Goal: Task Accomplishment & Management: Use online tool/utility

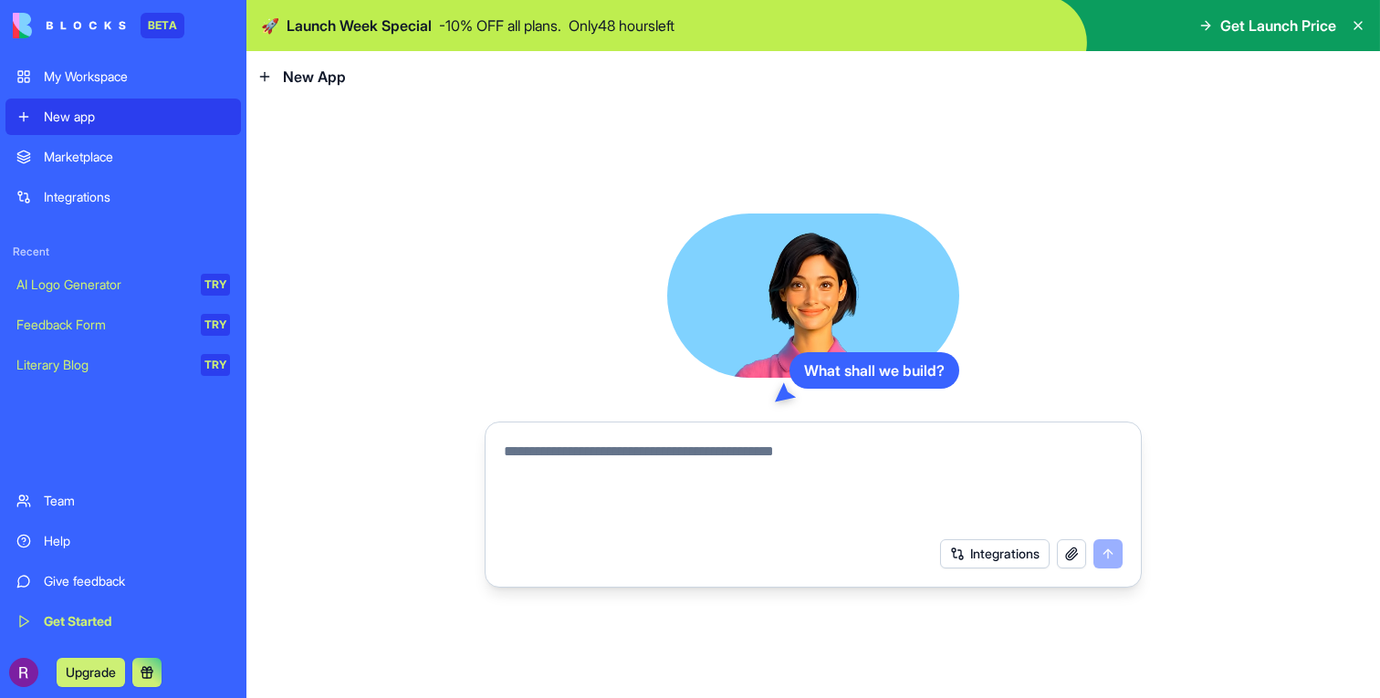
click at [70, 506] on div "Team" at bounding box center [137, 501] width 186 height 18
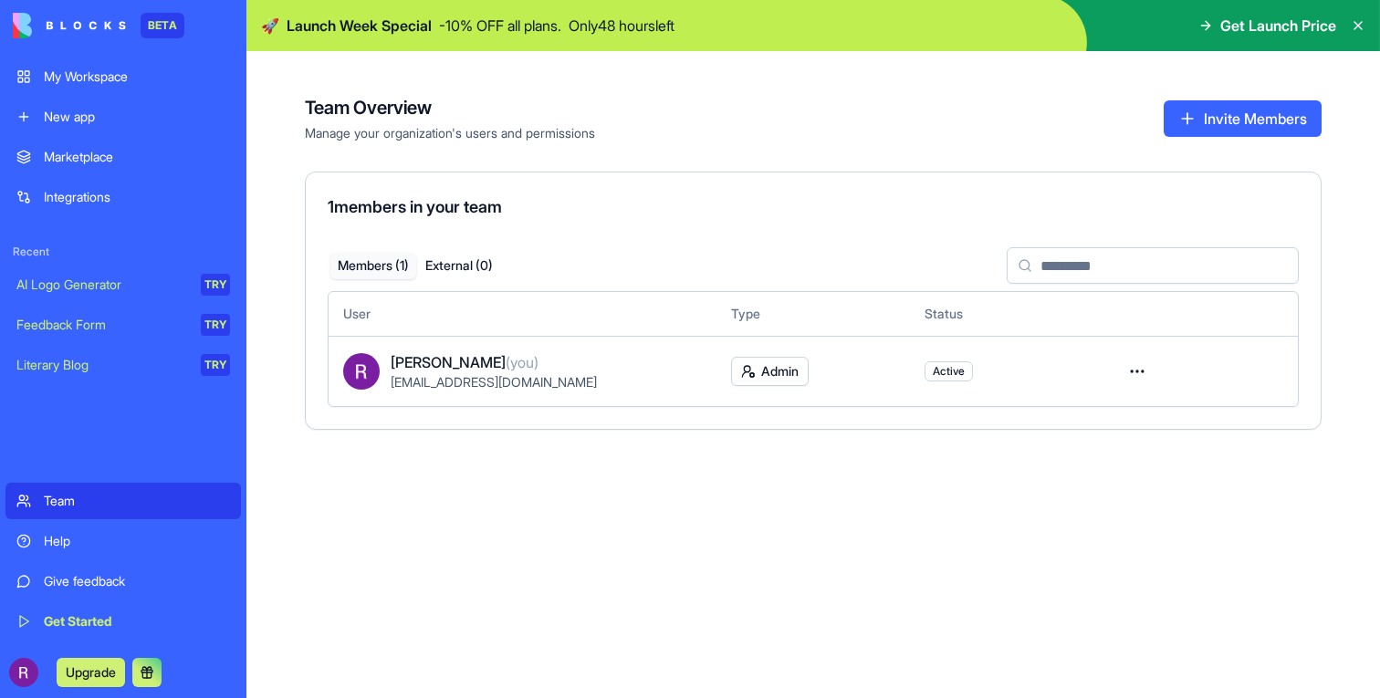
click at [73, 152] on div "Marketplace" at bounding box center [137, 157] width 186 height 18
click at [78, 78] on div "My Workspace" at bounding box center [137, 77] width 186 height 18
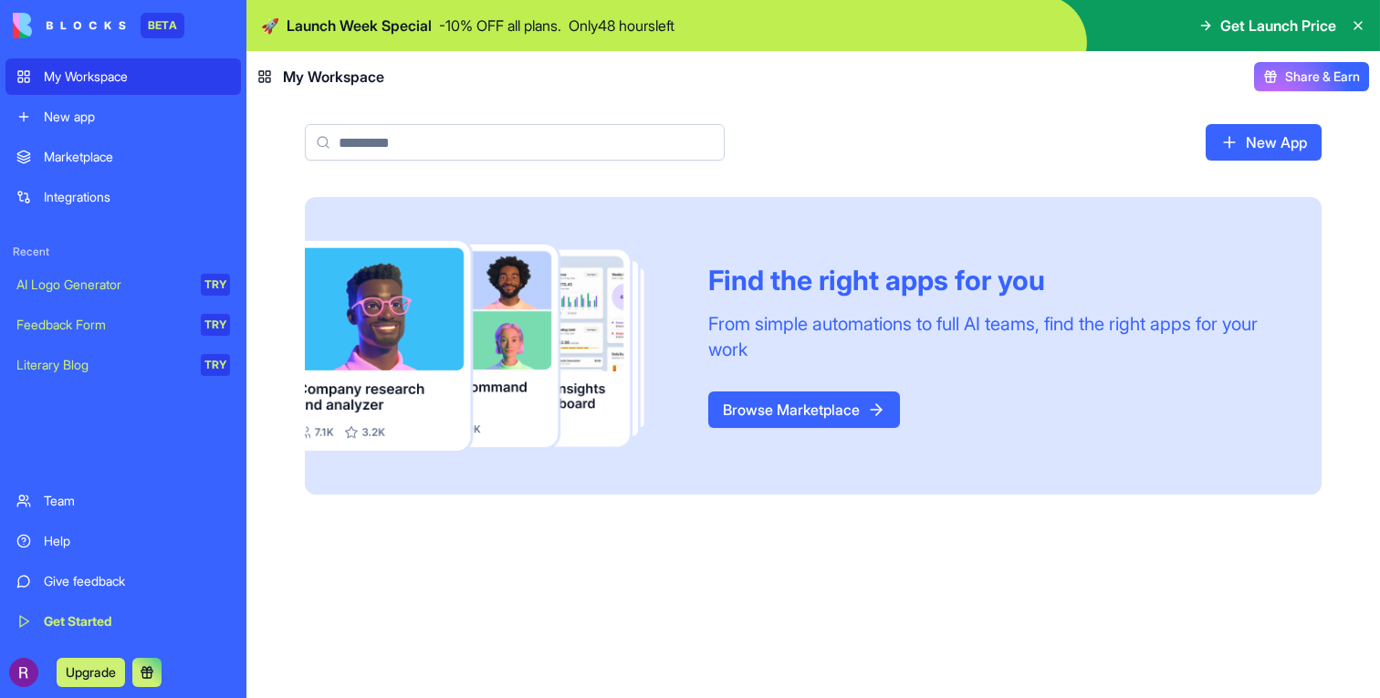
click at [751, 399] on link "Browse Marketplace" at bounding box center [804, 409] width 192 height 36
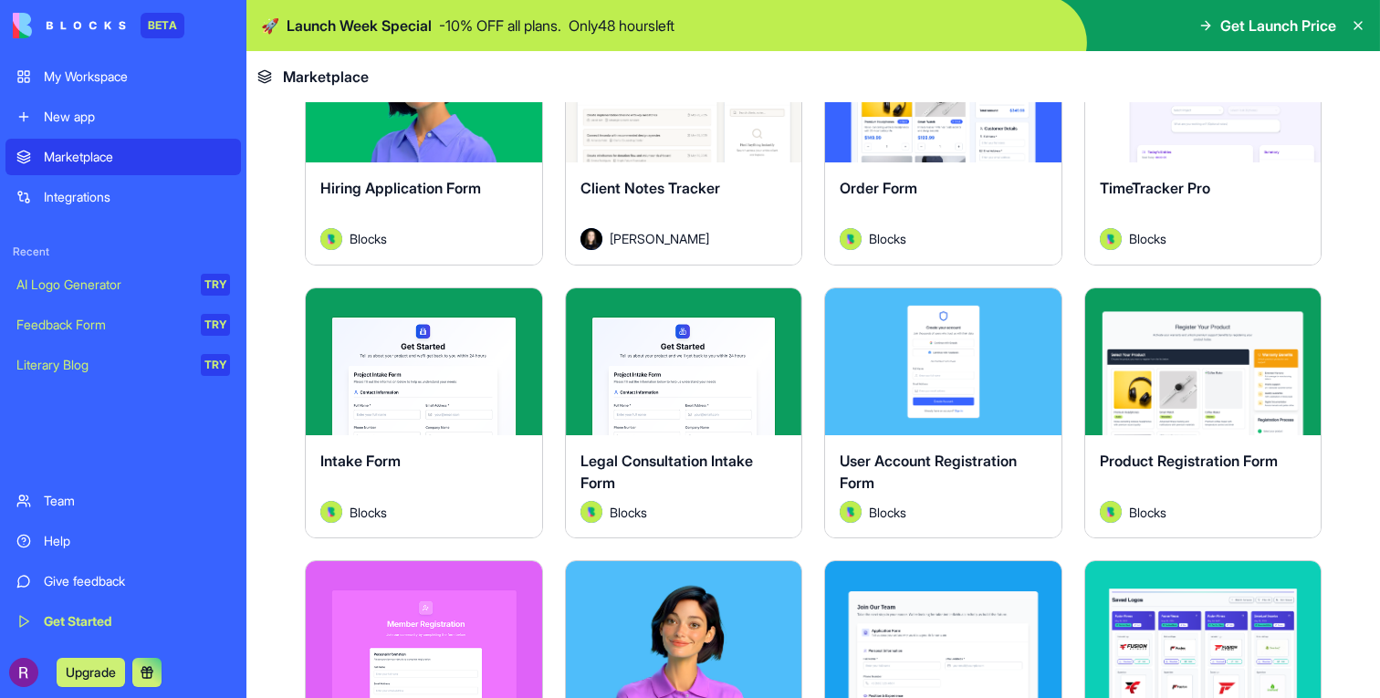
scroll to position [42, 0]
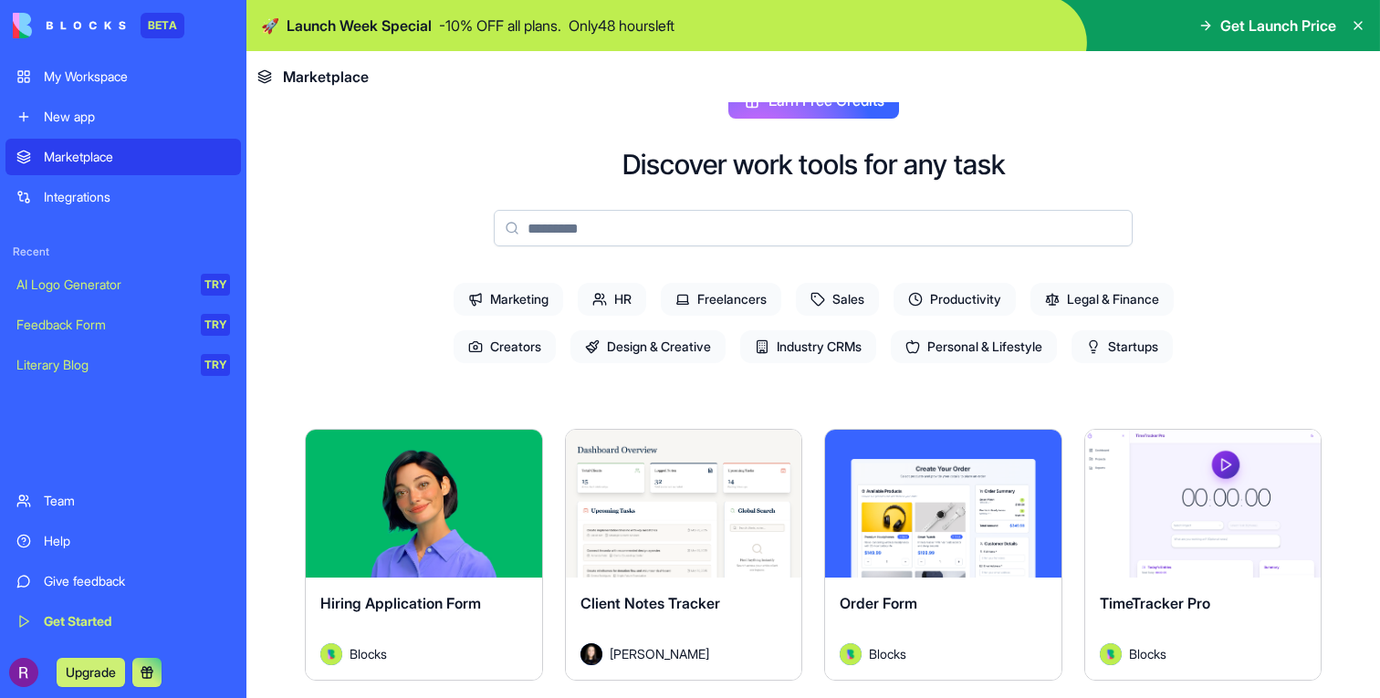
click at [205, 554] on link "Help" at bounding box center [122, 541] width 235 height 36
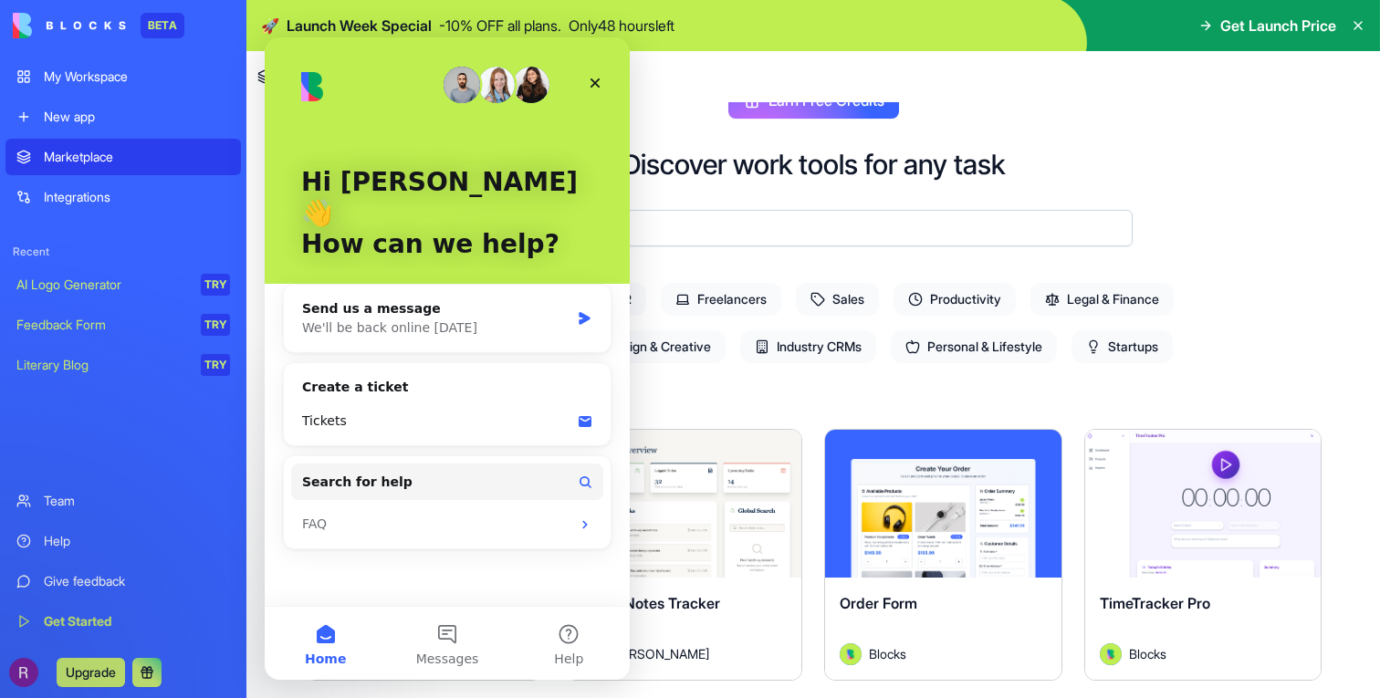
scroll to position [0, 0]
click at [601, 85] on icon "Close" at bounding box center [595, 83] width 15 height 15
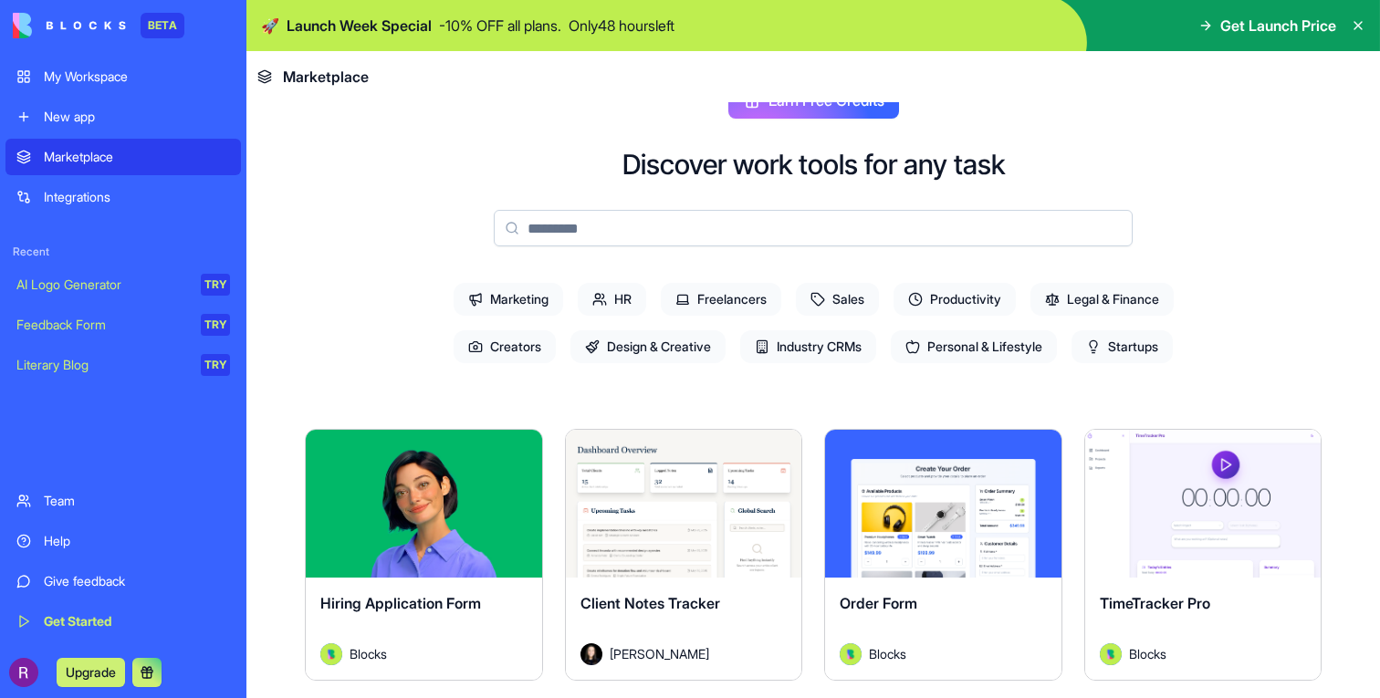
click at [571, 237] on input at bounding box center [813, 228] width 639 height 36
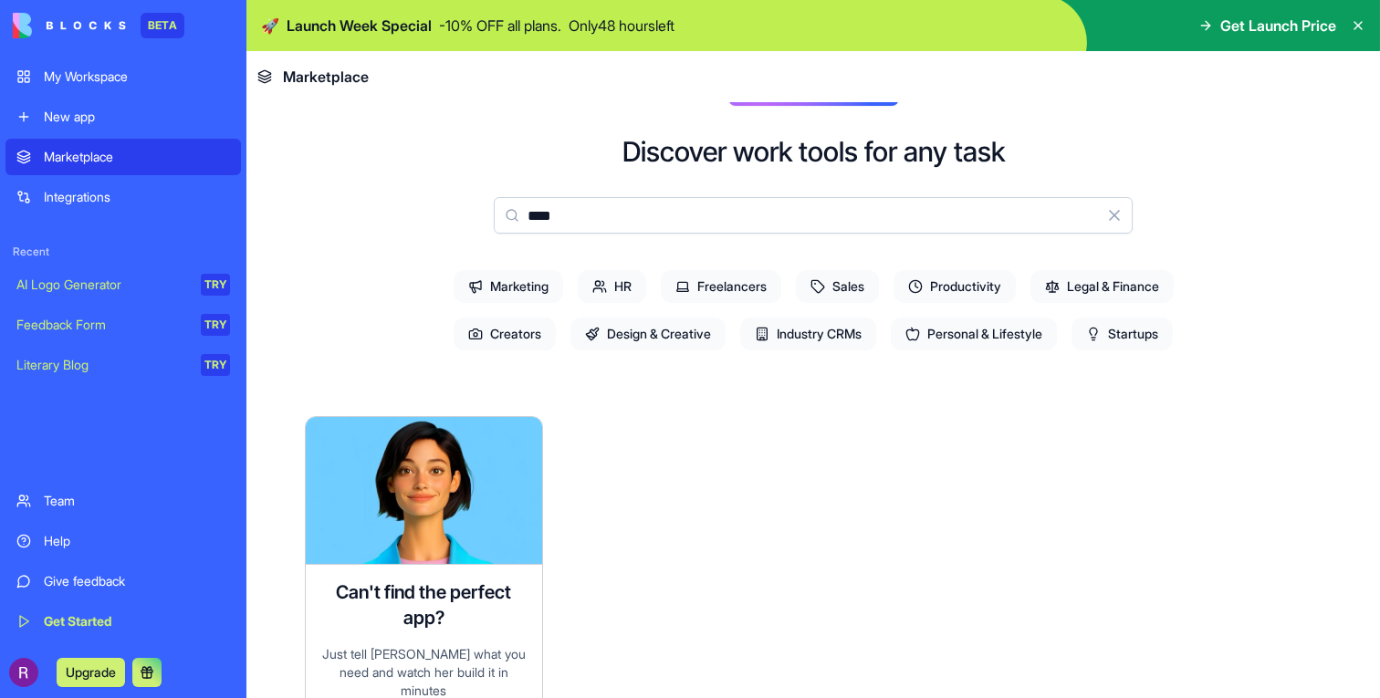
scroll to position [23, 0]
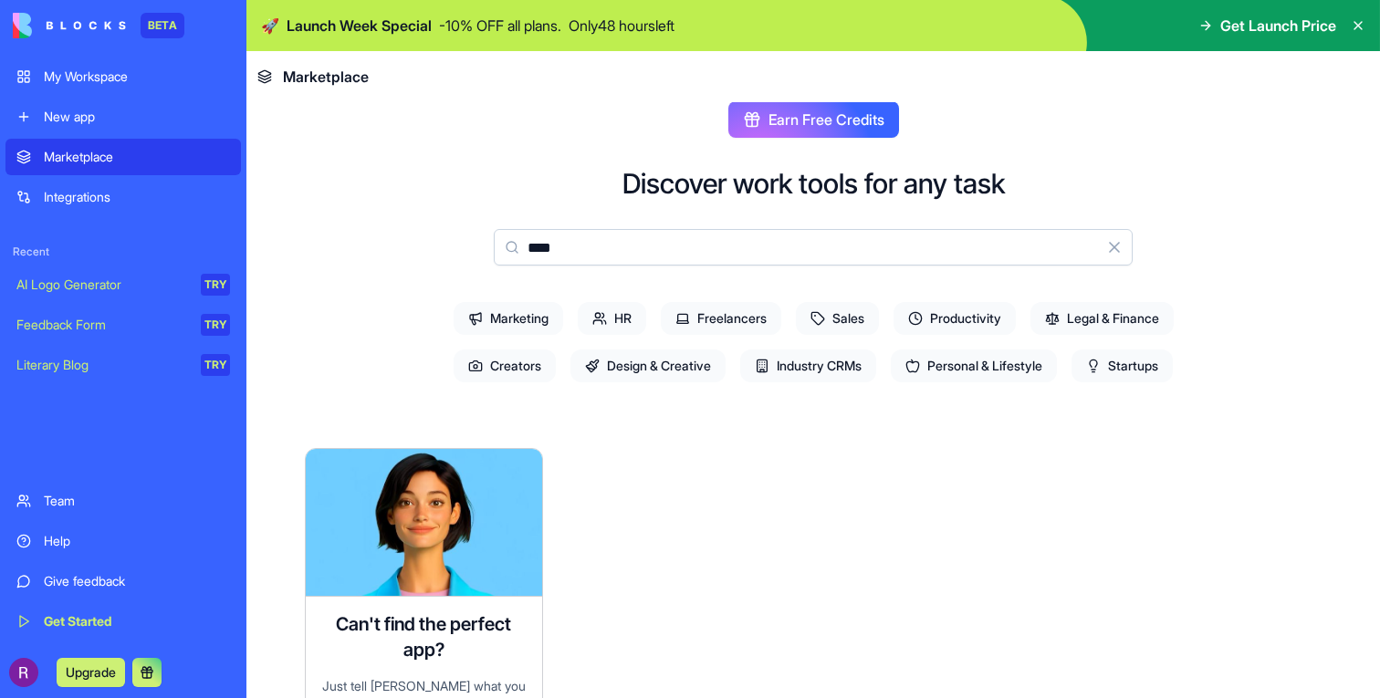
type input "****"
click at [991, 316] on span "Productivity" at bounding box center [954, 318] width 122 height 33
click at [1119, 245] on button "Clear" at bounding box center [1114, 247] width 36 height 36
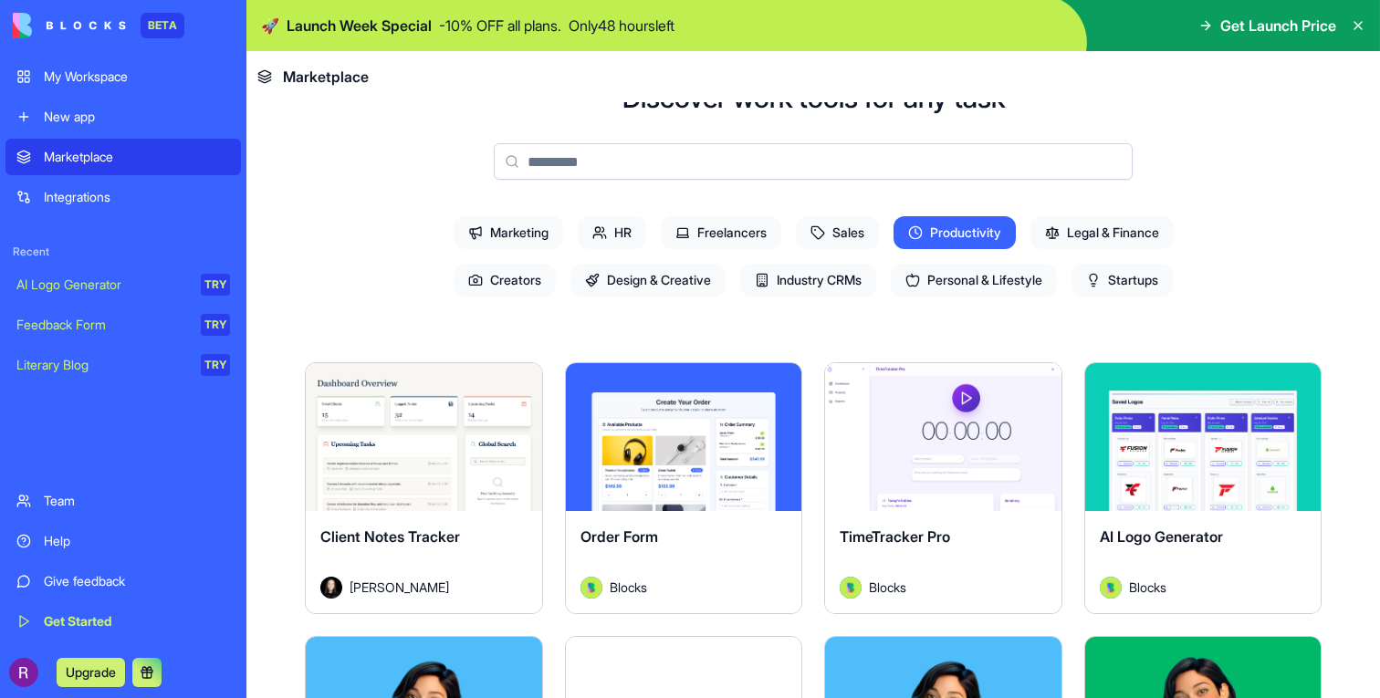
scroll to position [112, 0]
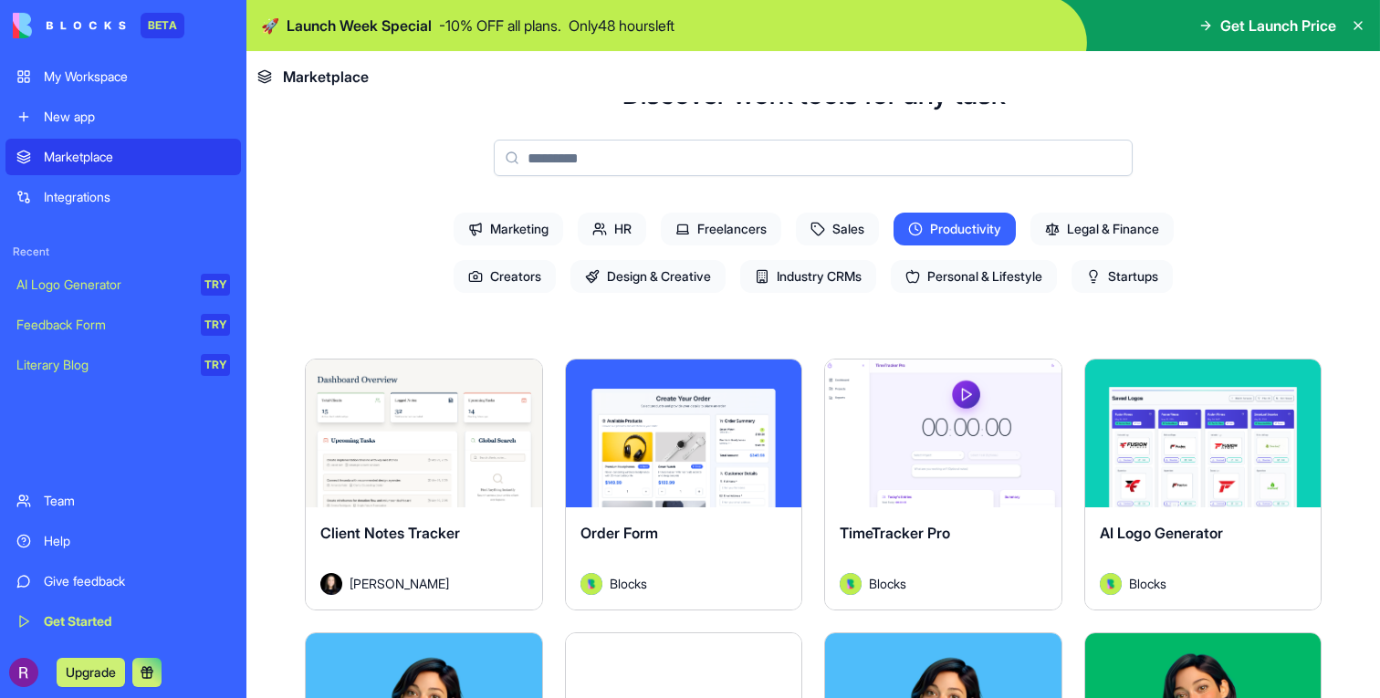
click at [841, 220] on span "Sales" at bounding box center [837, 229] width 83 height 33
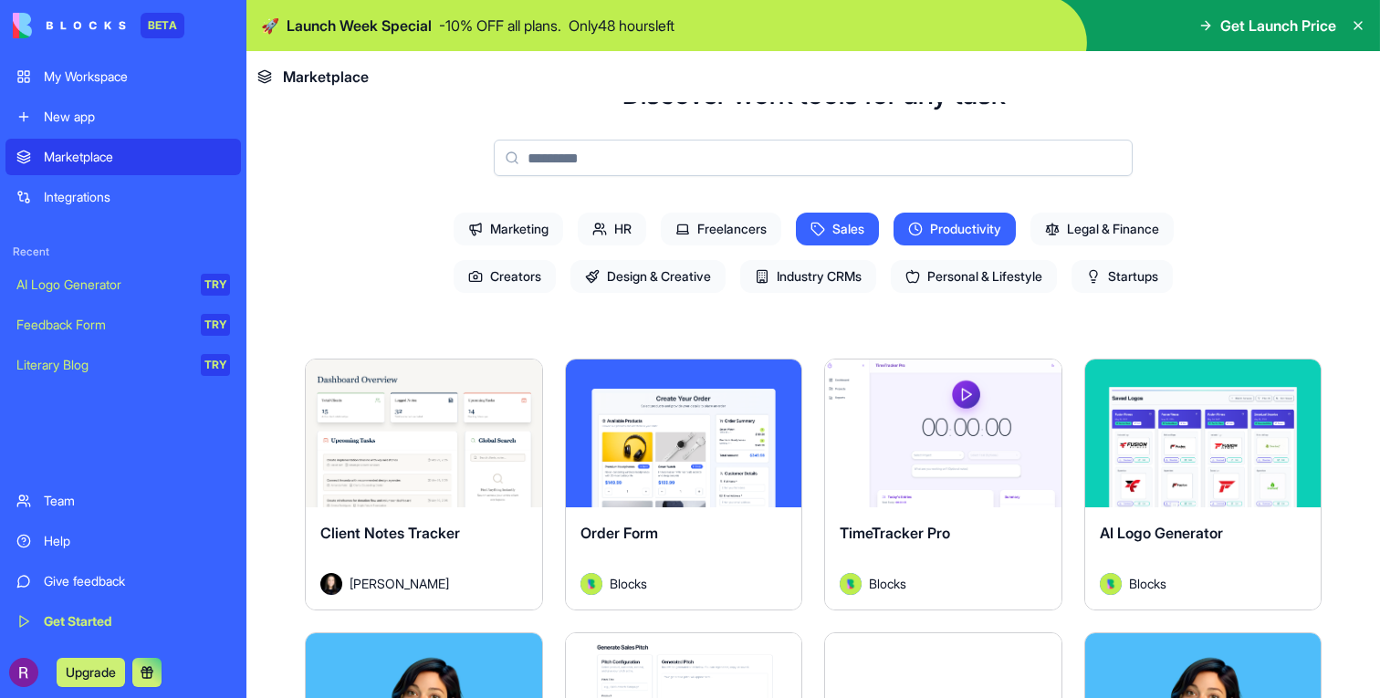
click at [939, 227] on span "Productivity" at bounding box center [954, 229] width 122 height 33
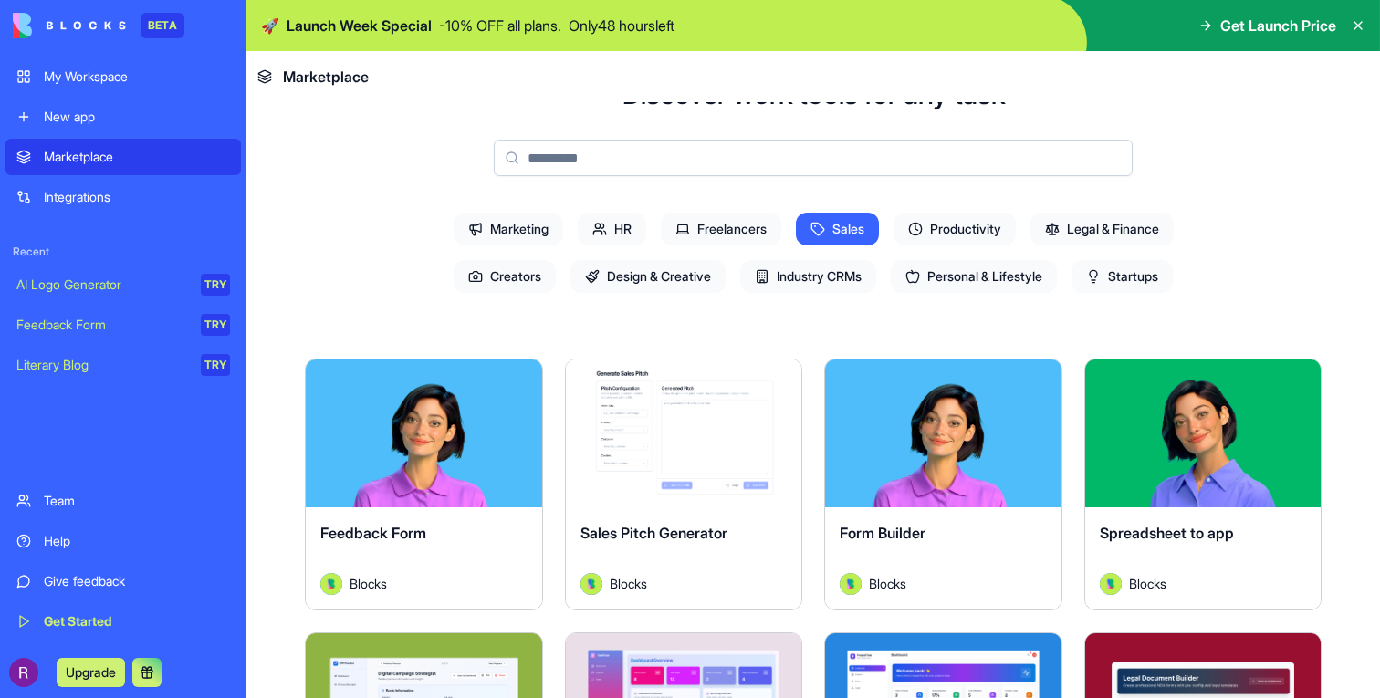
click at [835, 228] on span "Sales" at bounding box center [837, 229] width 83 height 33
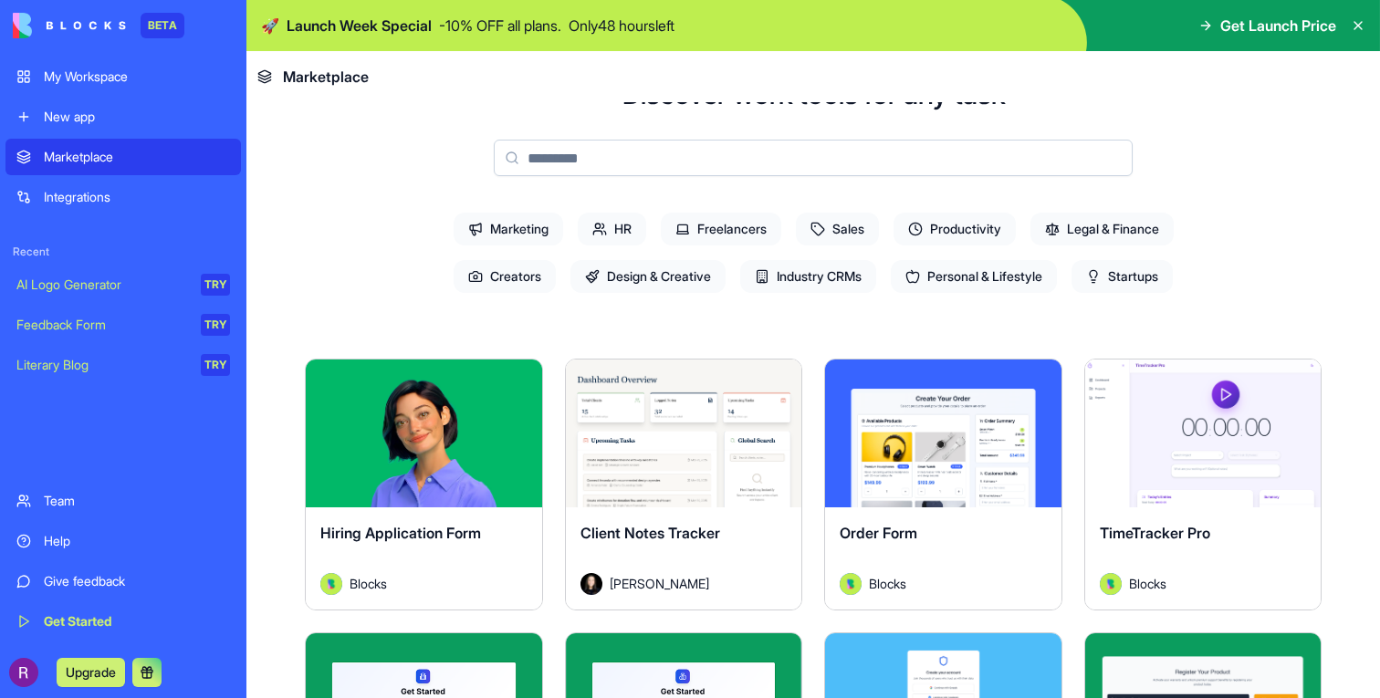
click at [942, 234] on span "Productivity" at bounding box center [954, 229] width 122 height 33
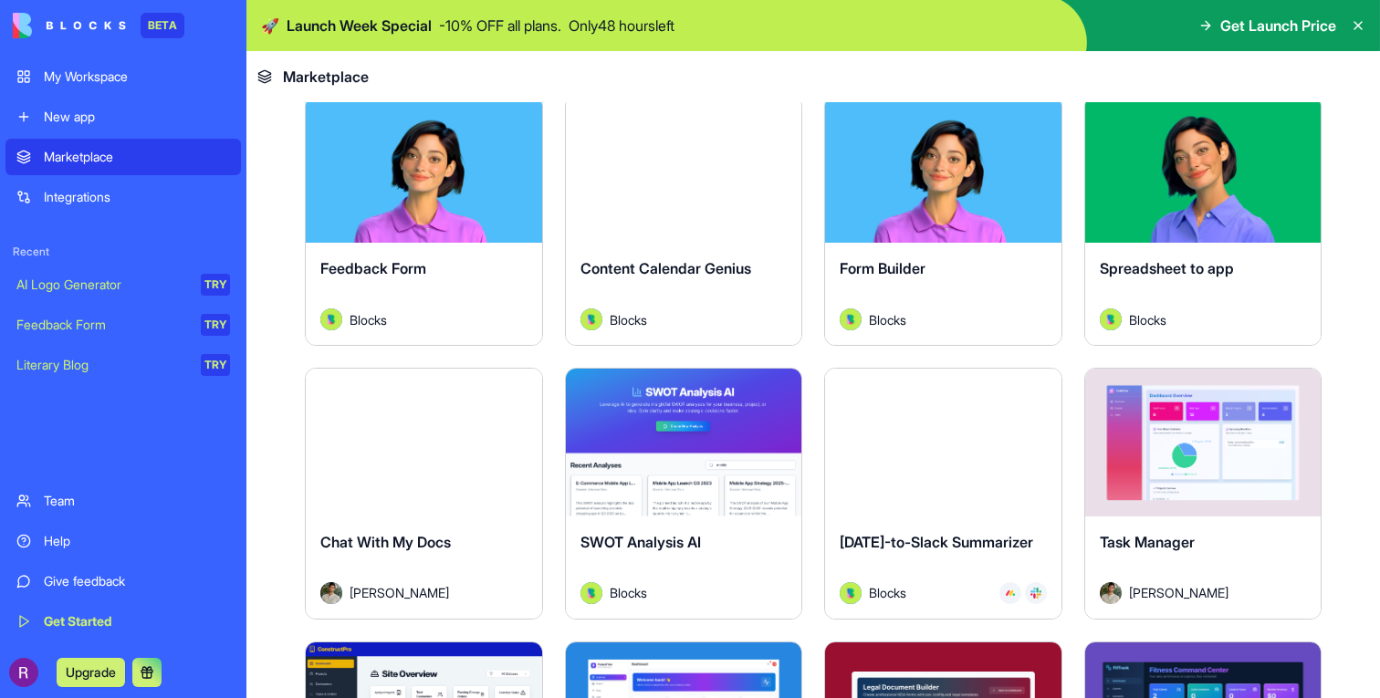
scroll to position [658, 0]
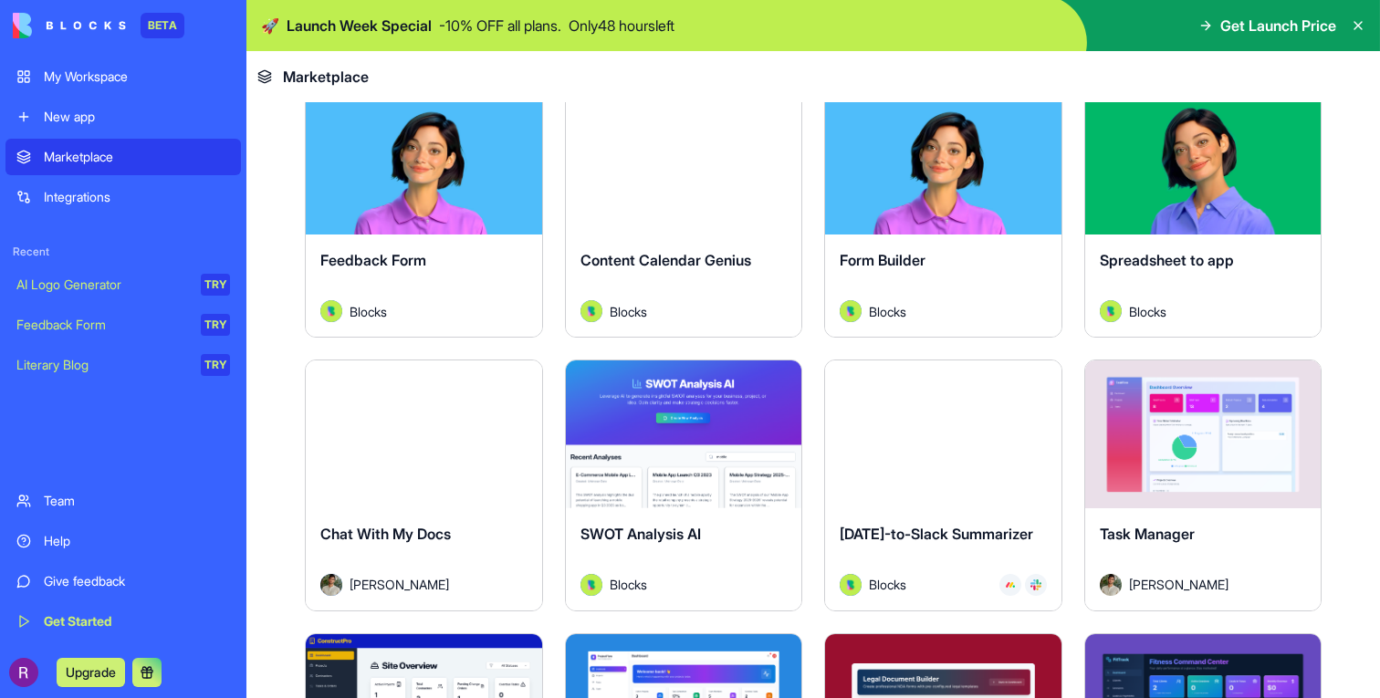
click at [664, 479] on div "Explore" at bounding box center [684, 434] width 236 height 148
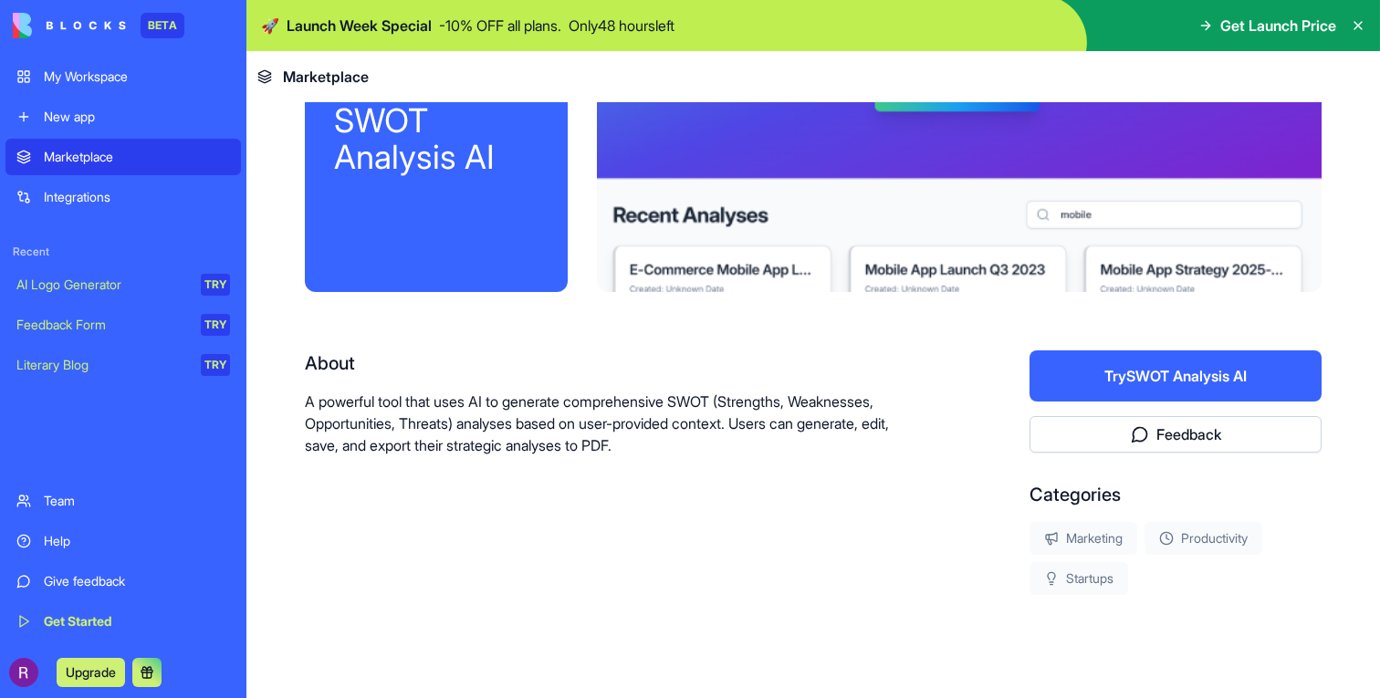
scroll to position [160, 0]
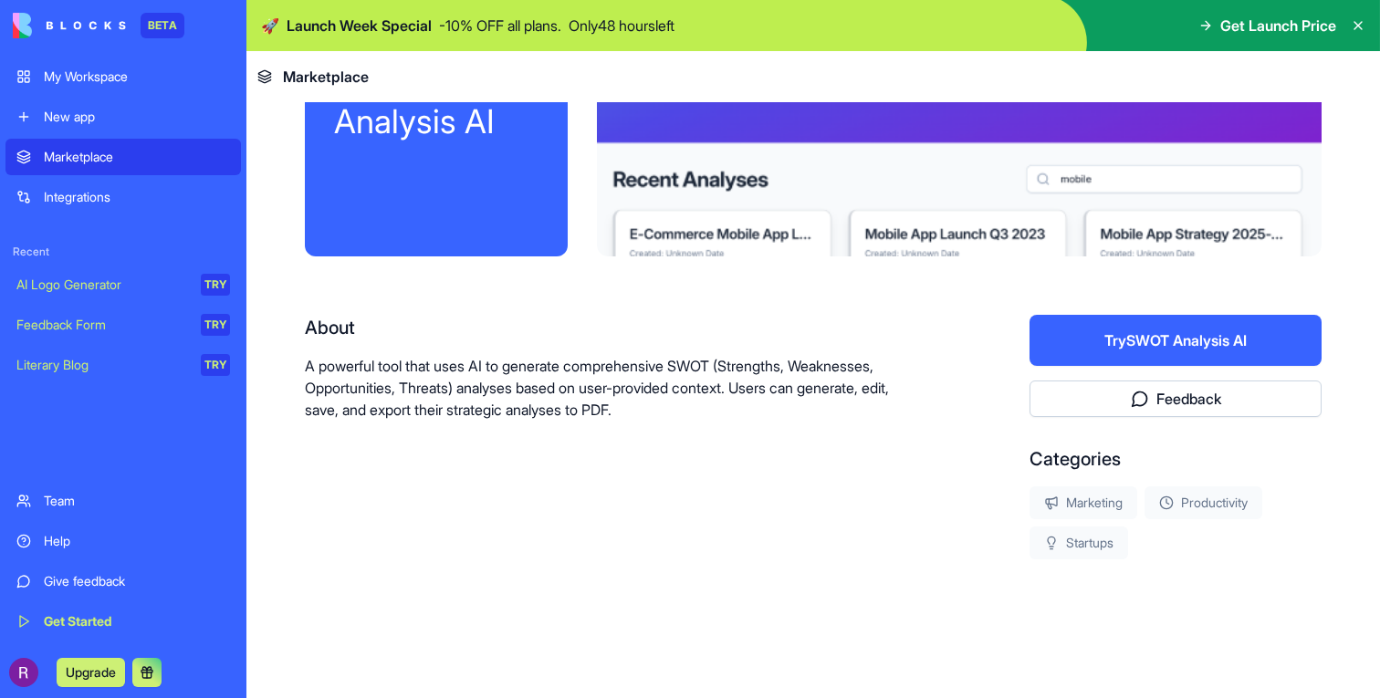
click at [67, 285] on div "AI Logo Generator" at bounding box center [102, 285] width 172 height 18
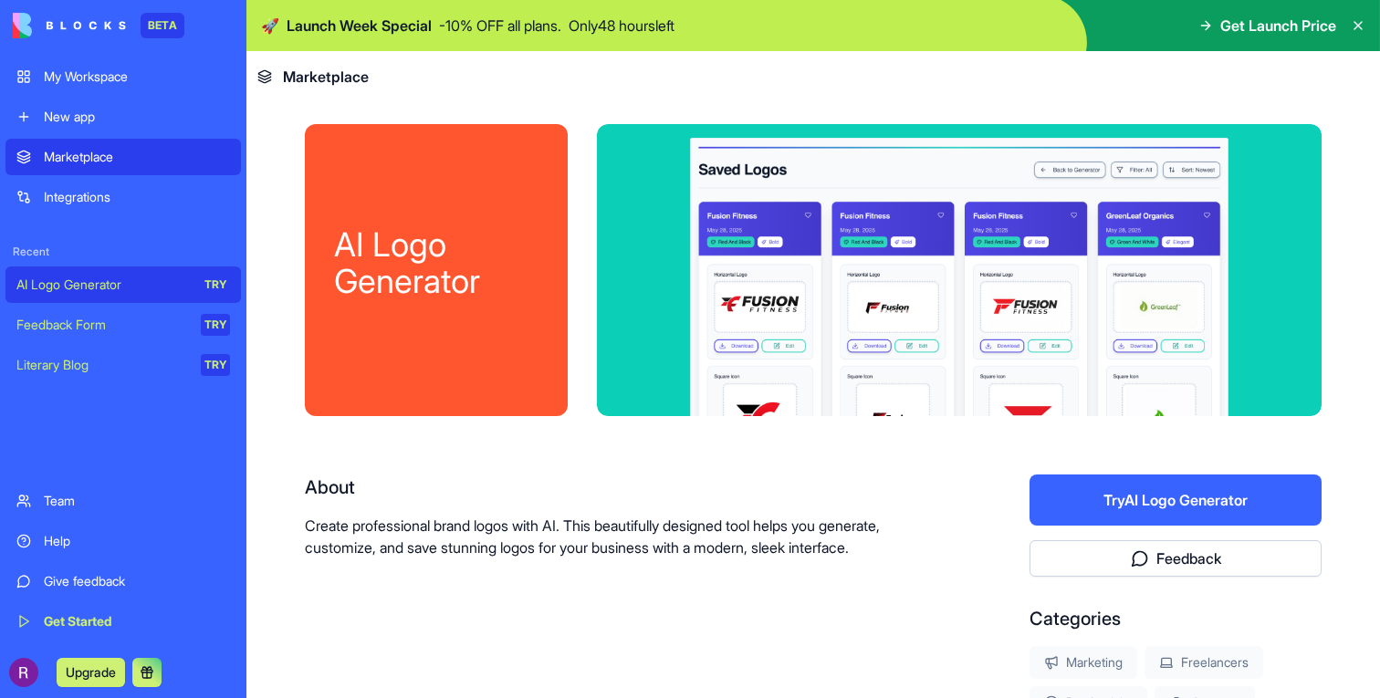
click at [73, 184] on link "Integrations" at bounding box center [122, 197] width 235 height 36
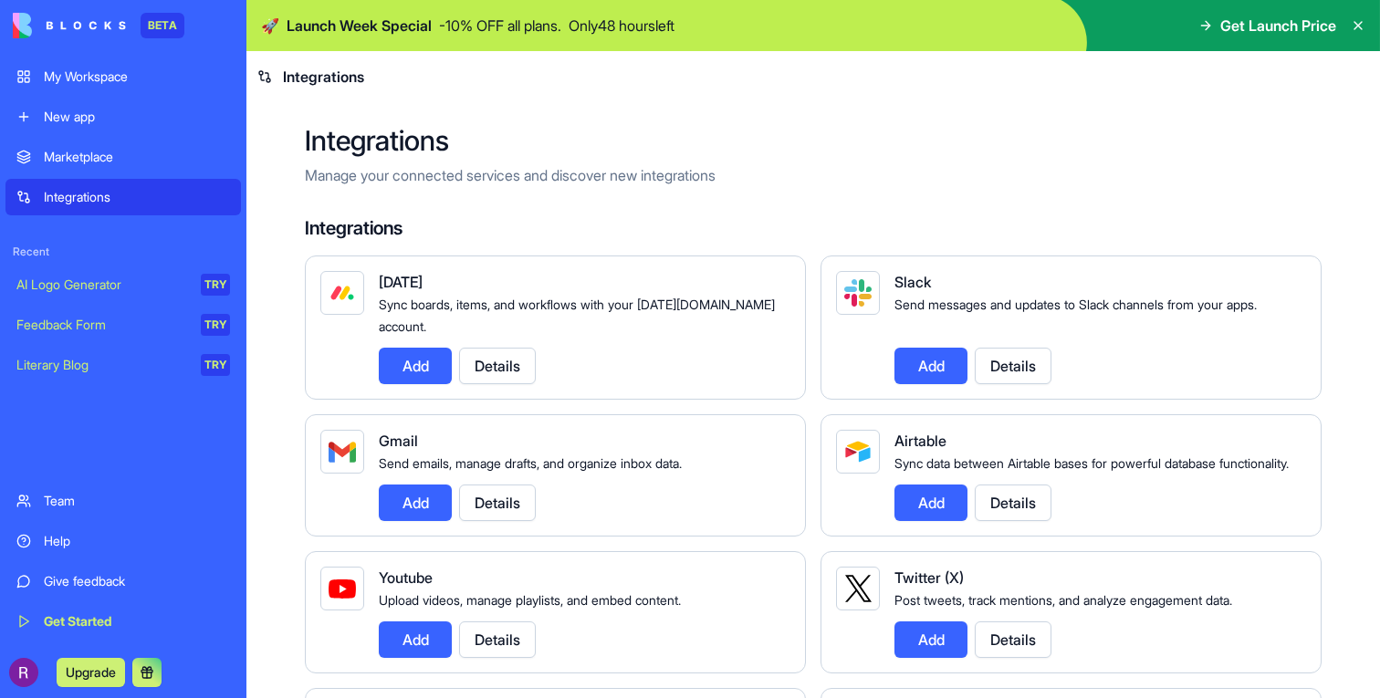
click at [432, 521] on button "Add" at bounding box center [415, 502] width 73 height 36
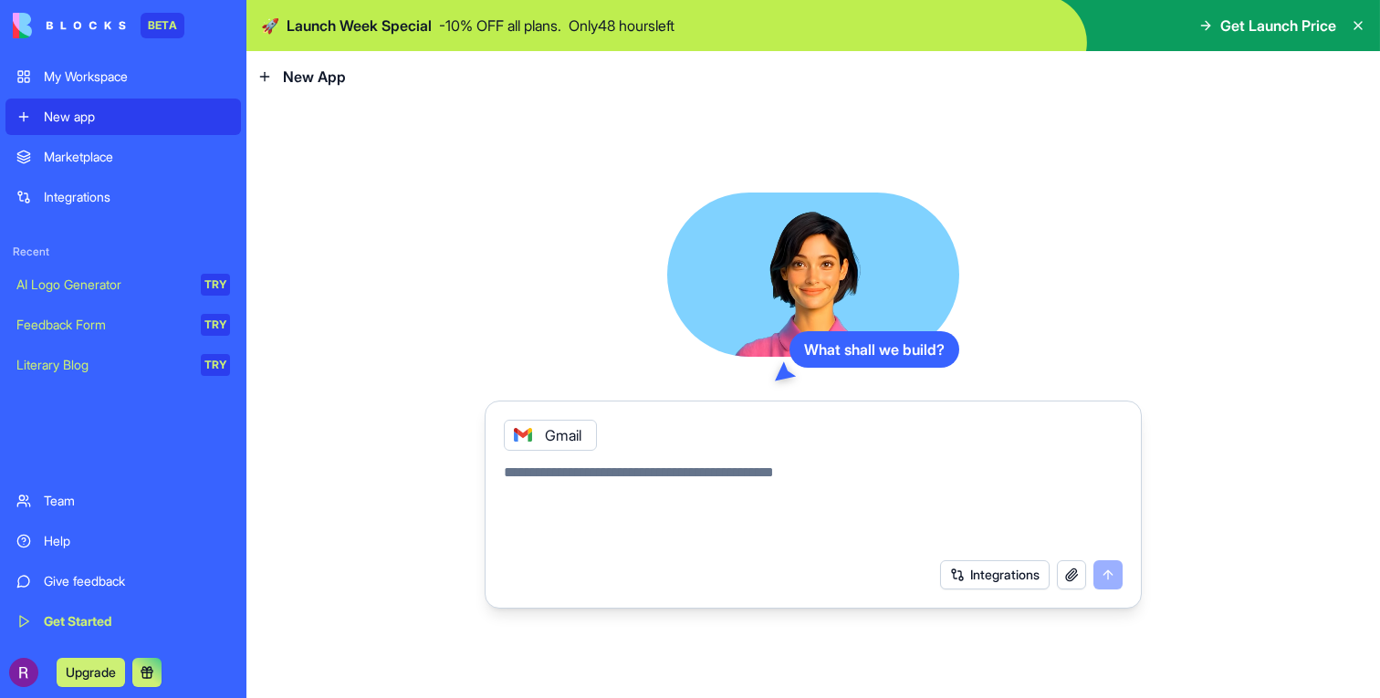
click at [742, 480] on textarea at bounding box center [813, 506] width 619 height 88
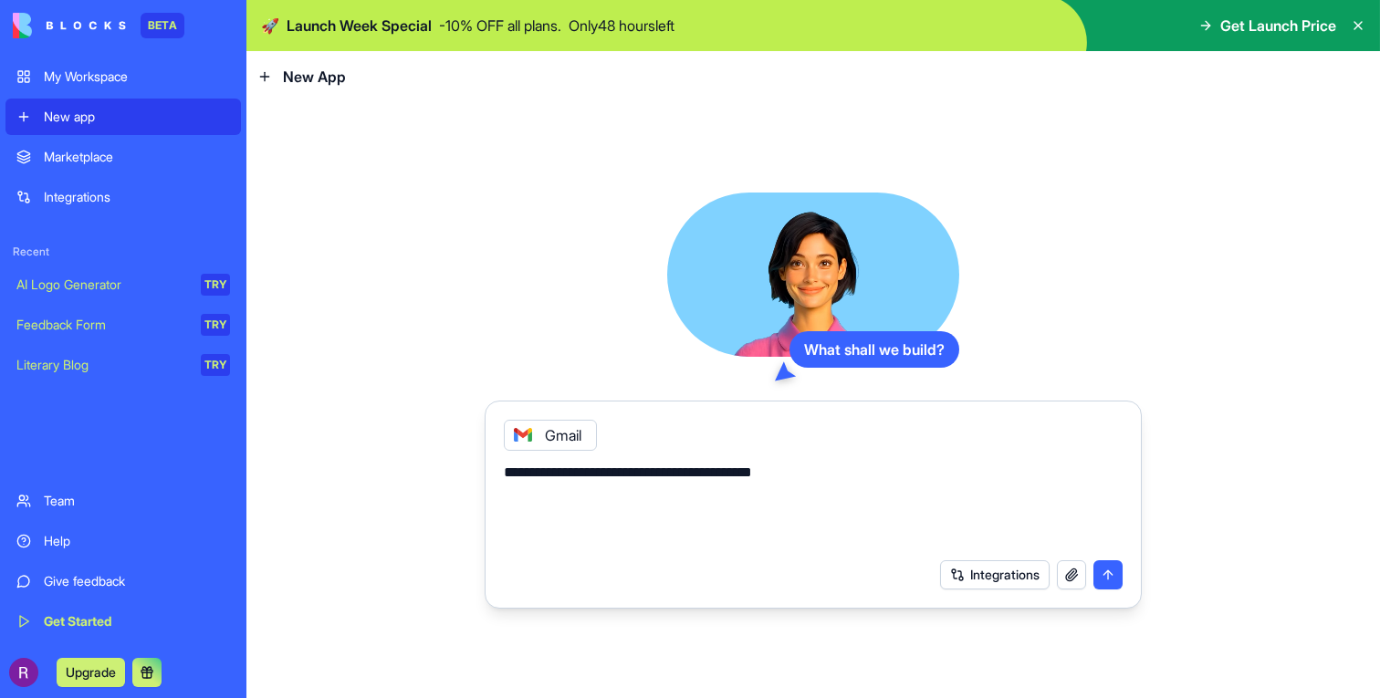
type textarea "**********"
click at [1110, 576] on button "submit" at bounding box center [1107, 574] width 29 height 29
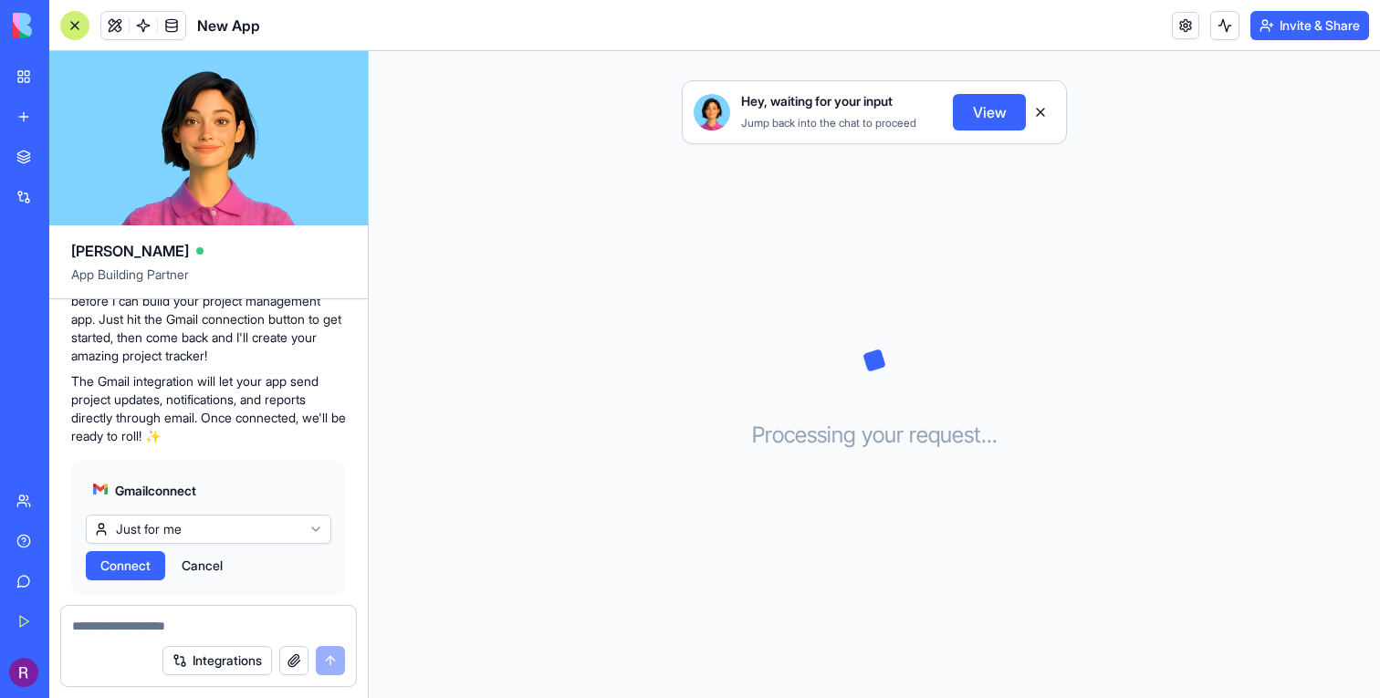
scroll to position [391, 0]
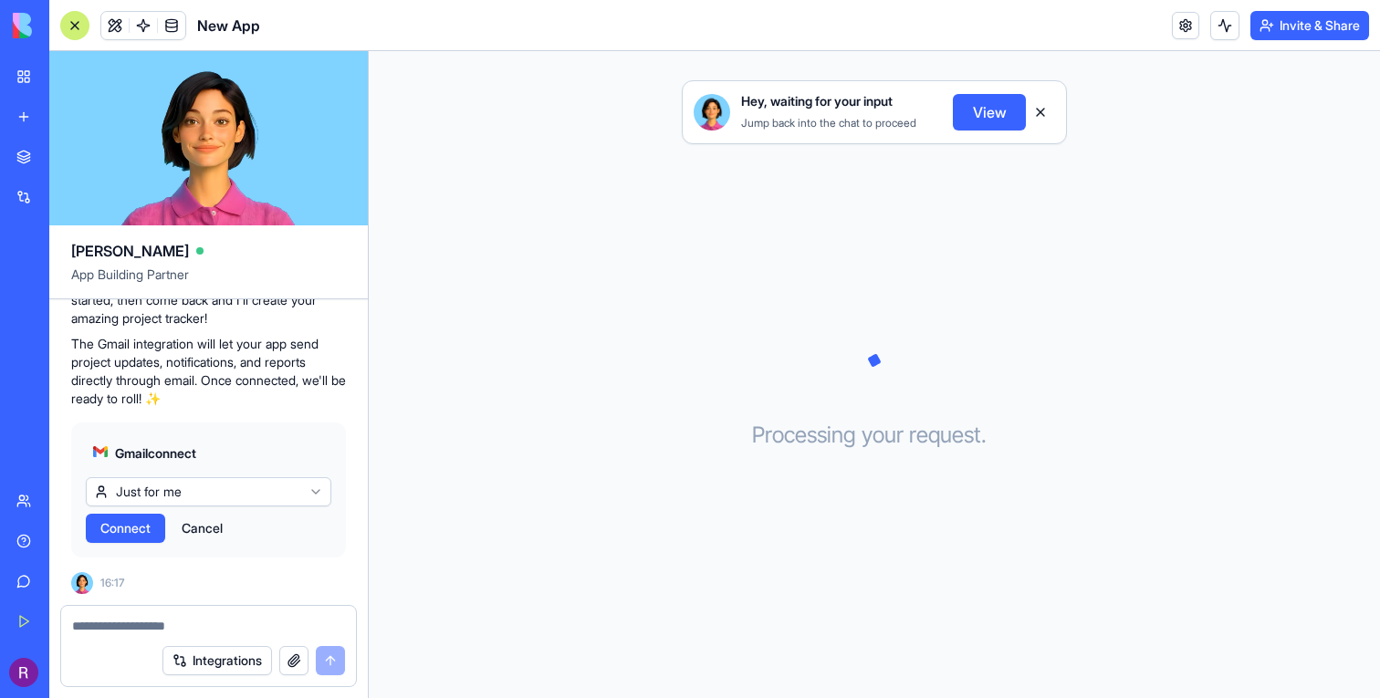
click at [136, 529] on span "Connect" at bounding box center [125, 528] width 50 height 18
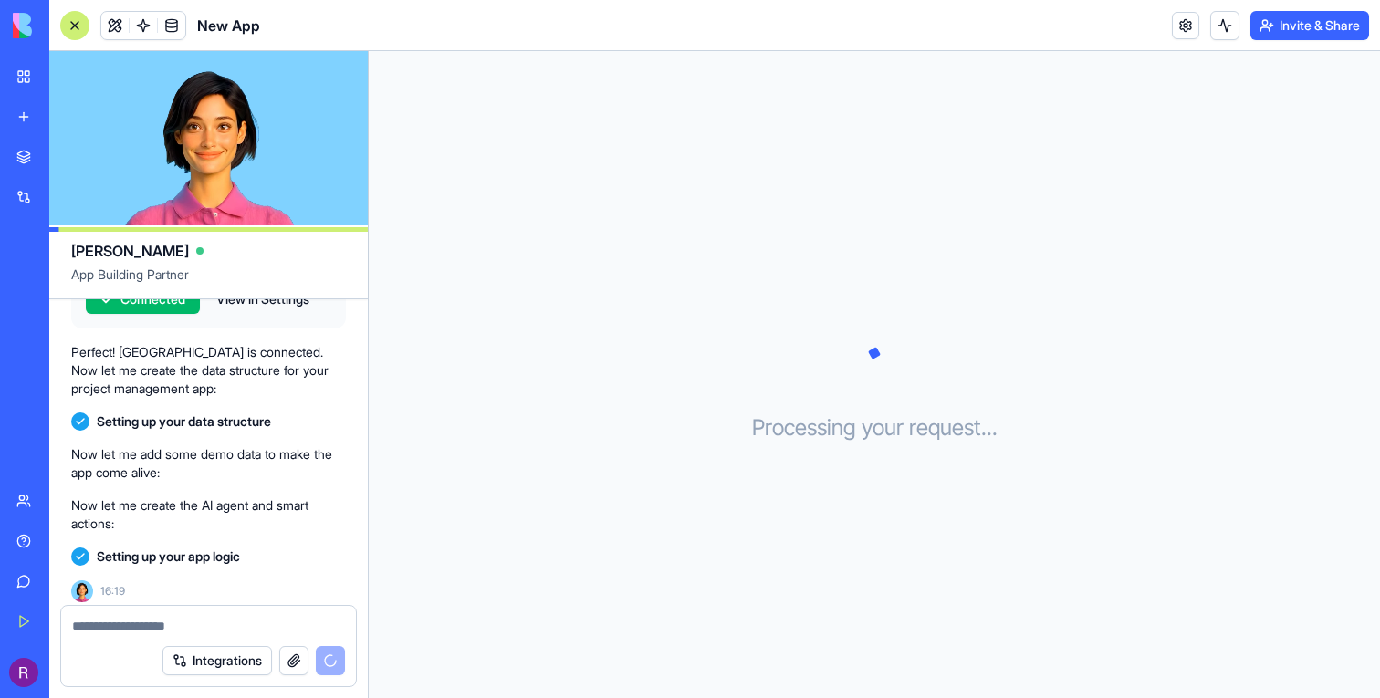
scroll to position [629, 0]
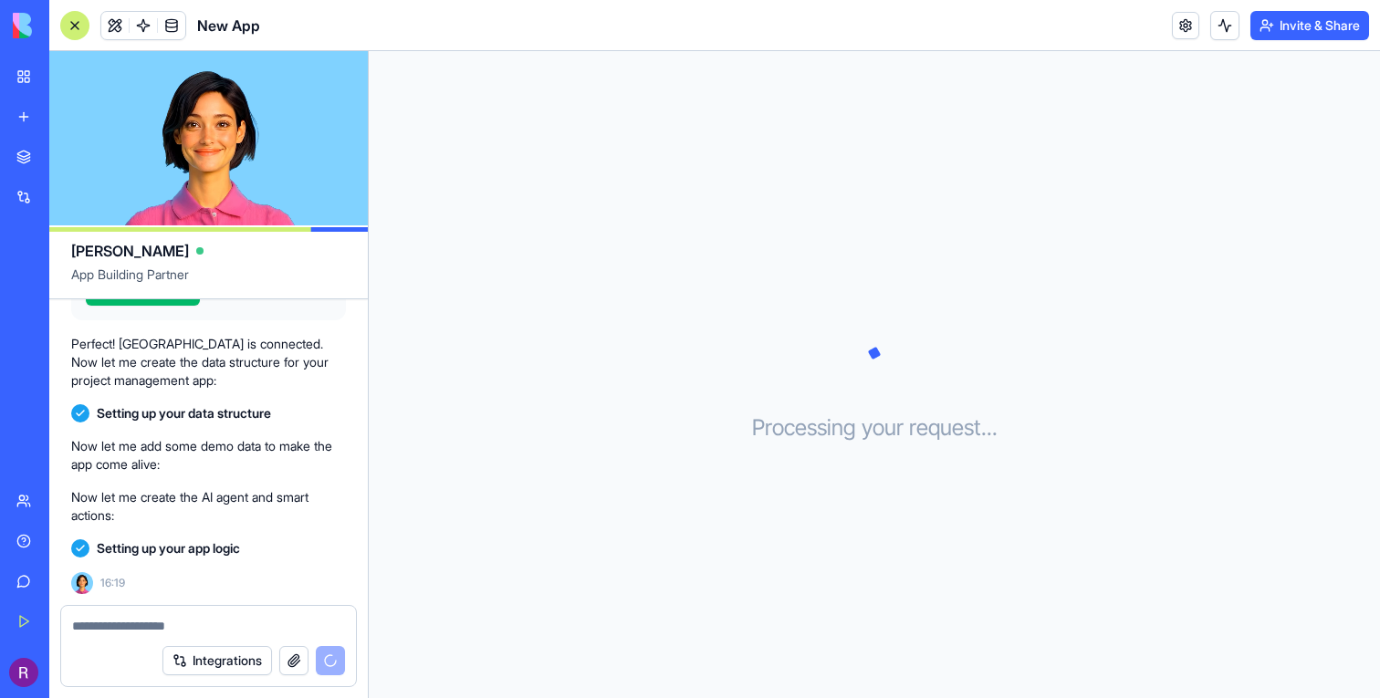
click at [150, 451] on p "Now let me add some demo data to make the app come alive:" at bounding box center [208, 455] width 275 height 36
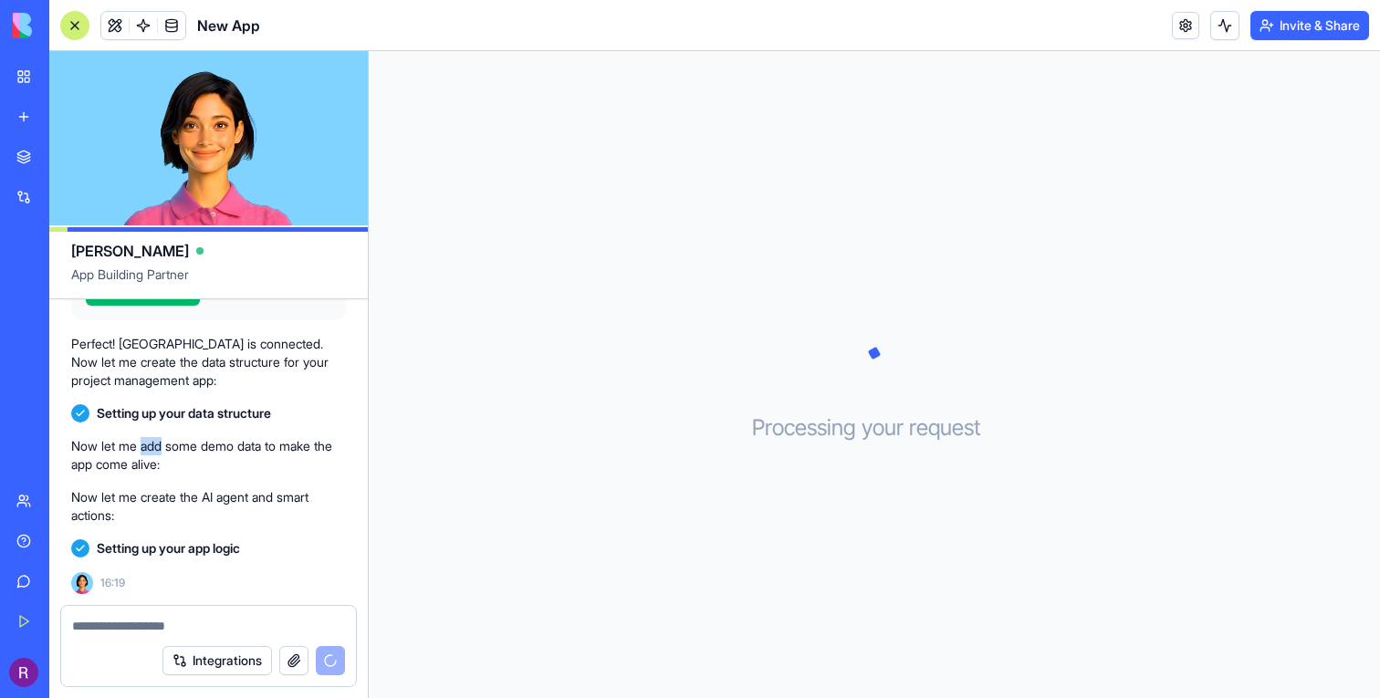
click at [150, 451] on p "Now let me add some demo data to make the app come alive:" at bounding box center [208, 455] width 275 height 36
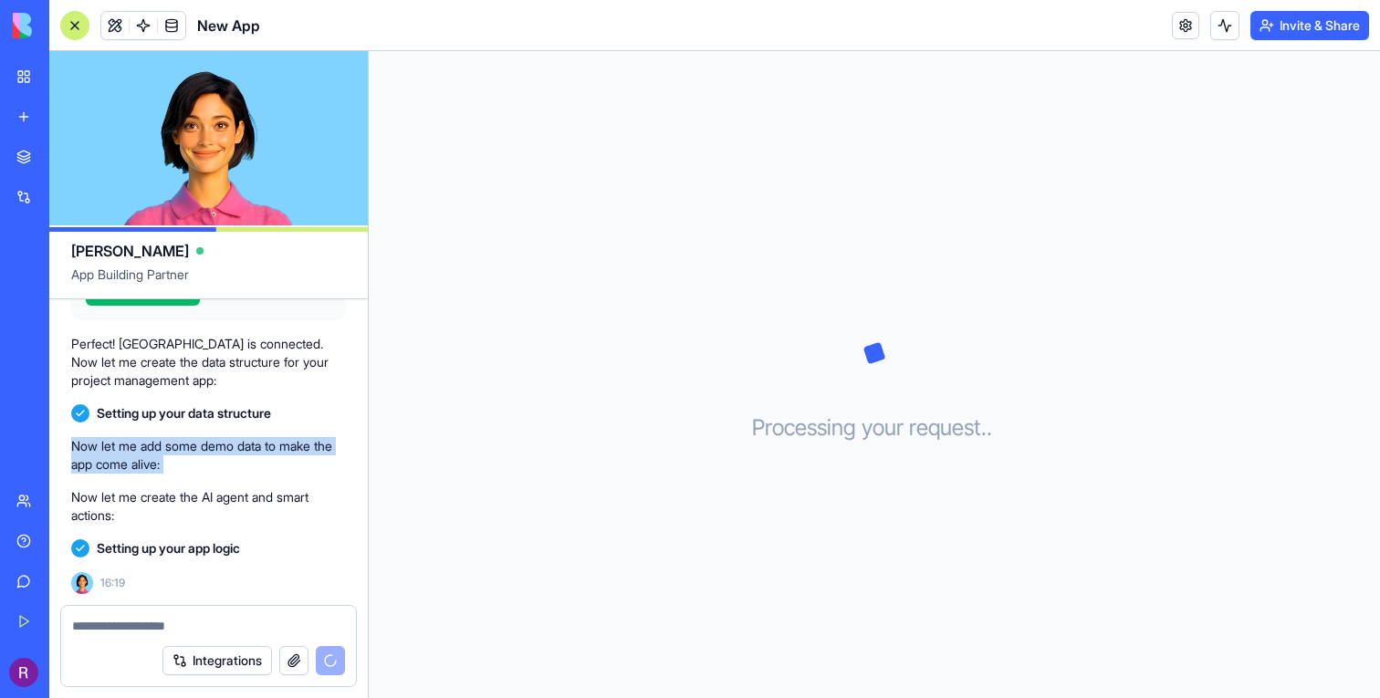
click at [168, 488] on p "Now let me create the AI agent and smart actions:" at bounding box center [208, 506] width 275 height 36
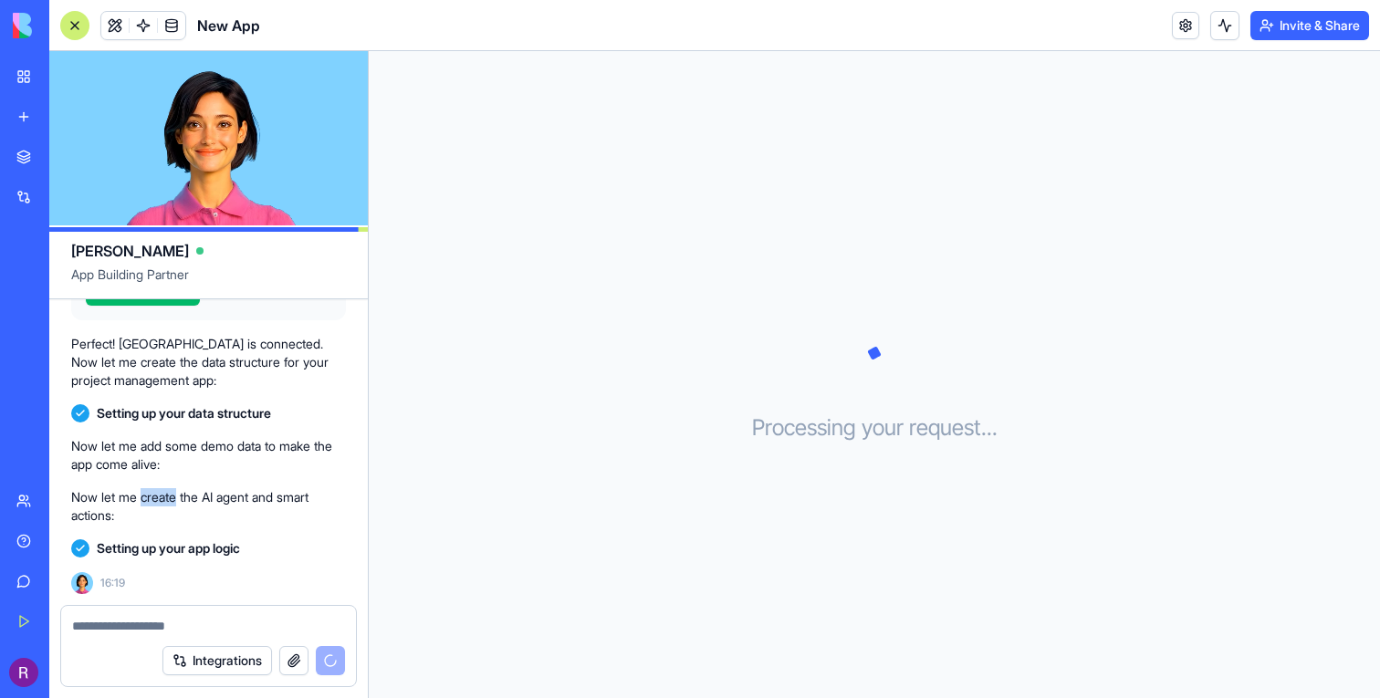
click at [168, 488] on p "Now let me create the AI agent and smart actions:" at bounding box center [208, 506] width 275 height 36
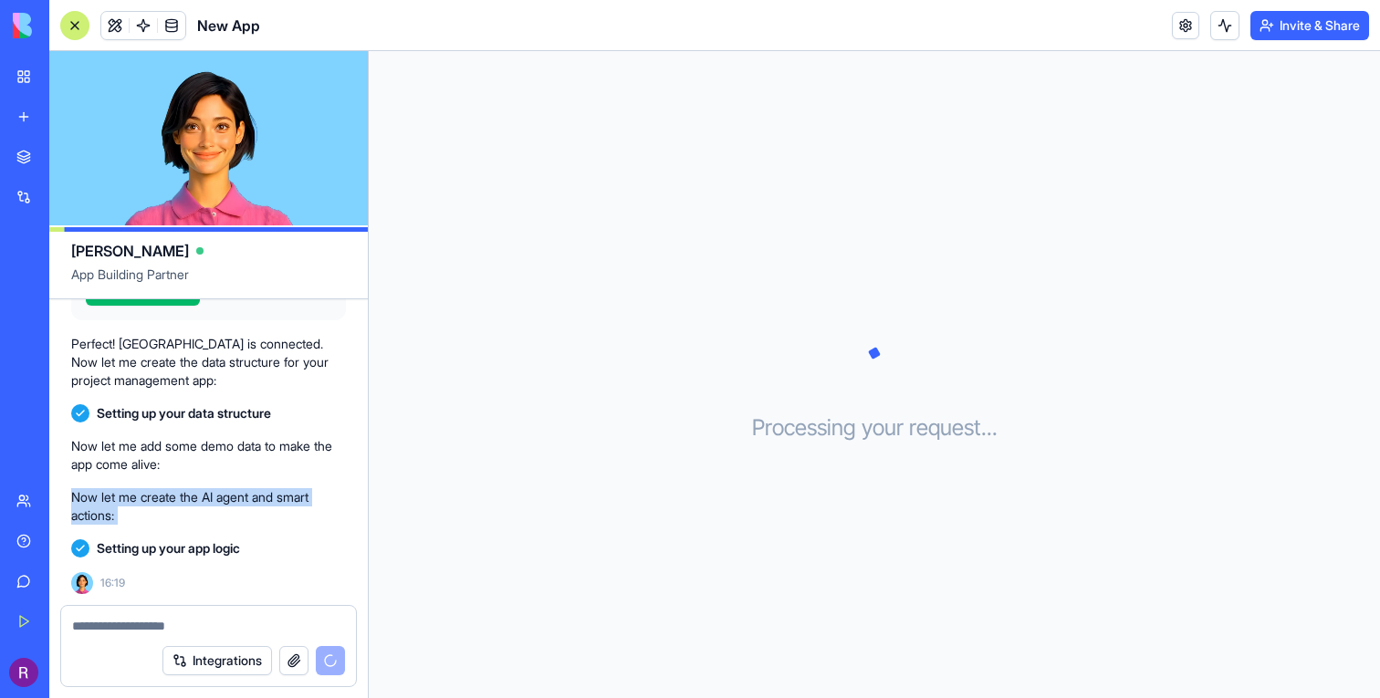
click at [168, 488] on p "Now let me create the AI agent and smart actions:" at bounding box center [208, 506] width 275 height 36
click at [161, 512] on p "Now let me create the AI agent and smart actions:" at bounding box center [208, 506] width 275 height 36
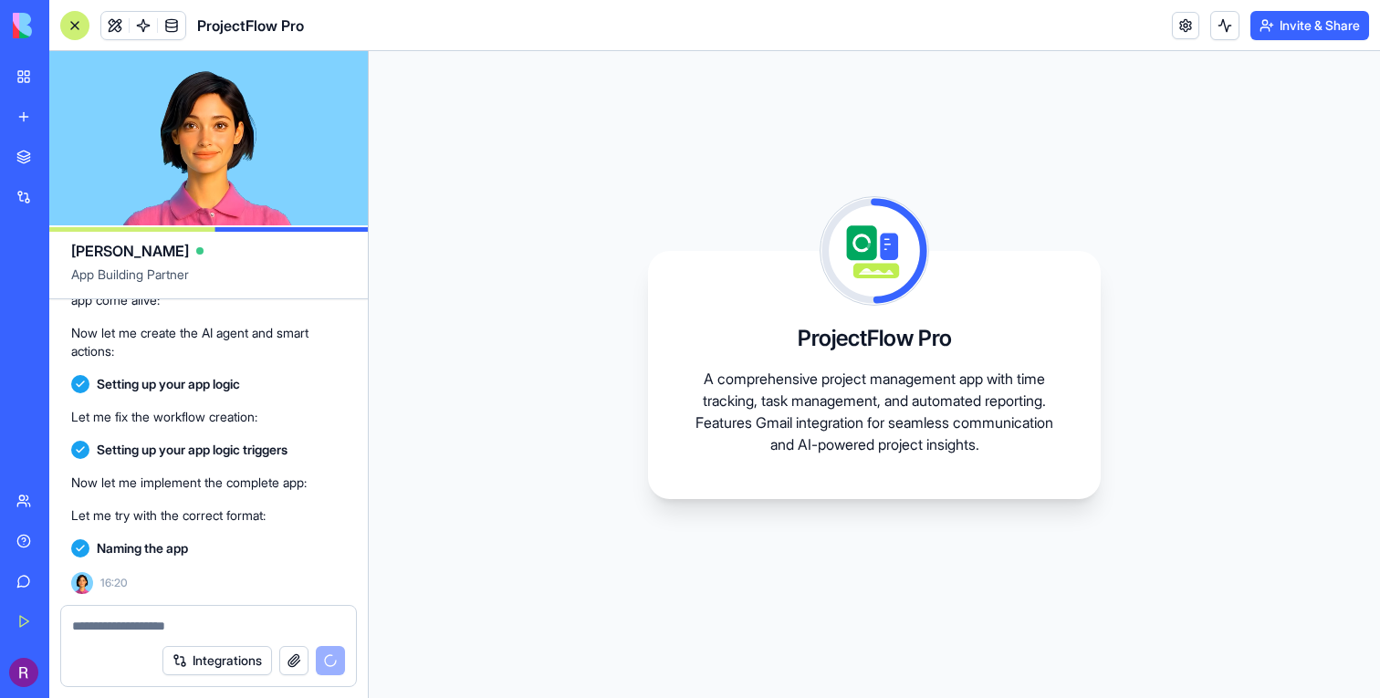
scroll to position [957, 0]
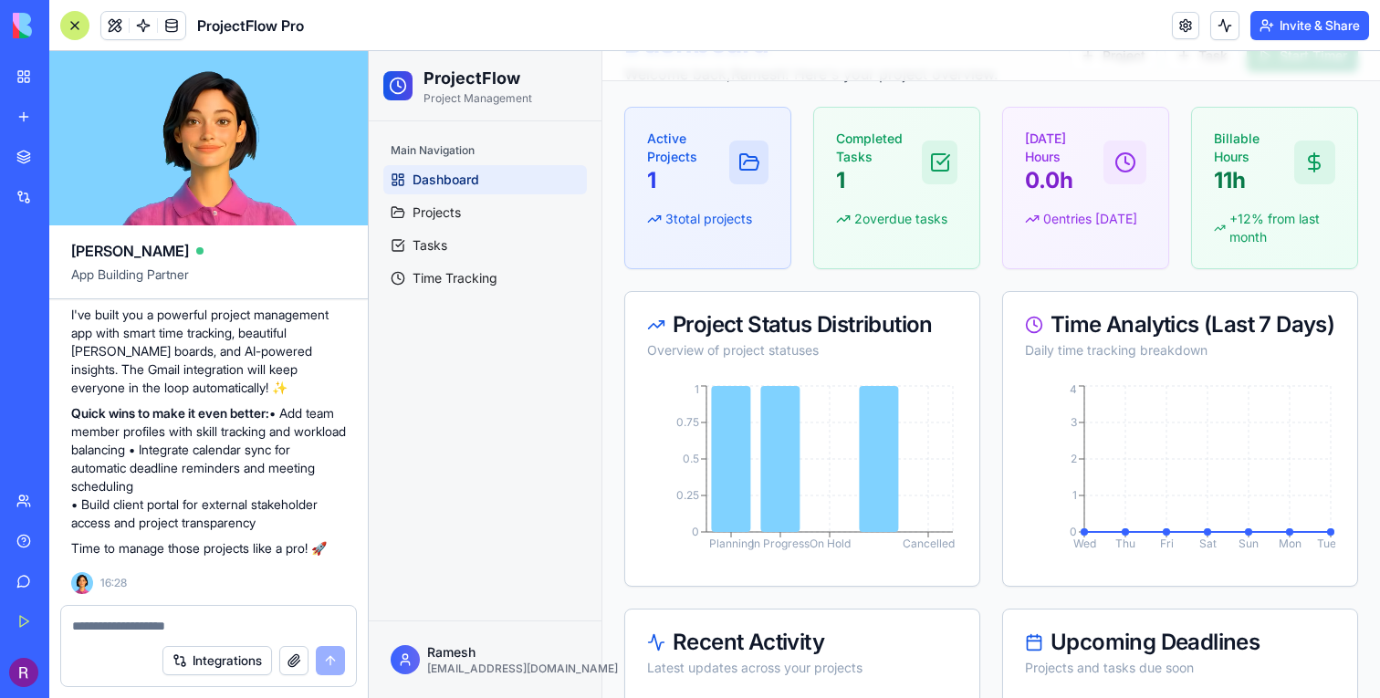
scroll to position [564, 0]
